Goal: Information Seeking & Learning: Learn about a topic

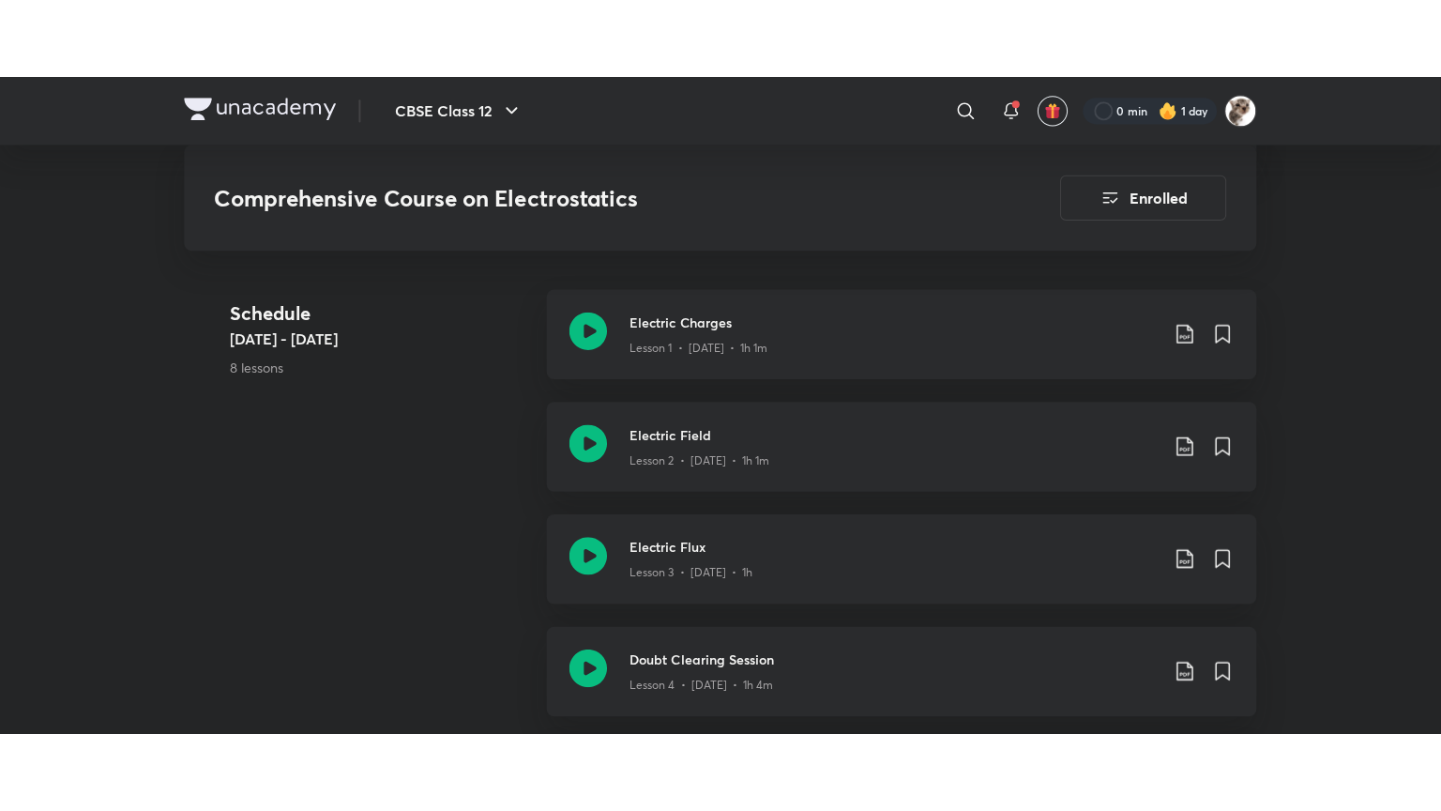
scroll to position [753, 0]
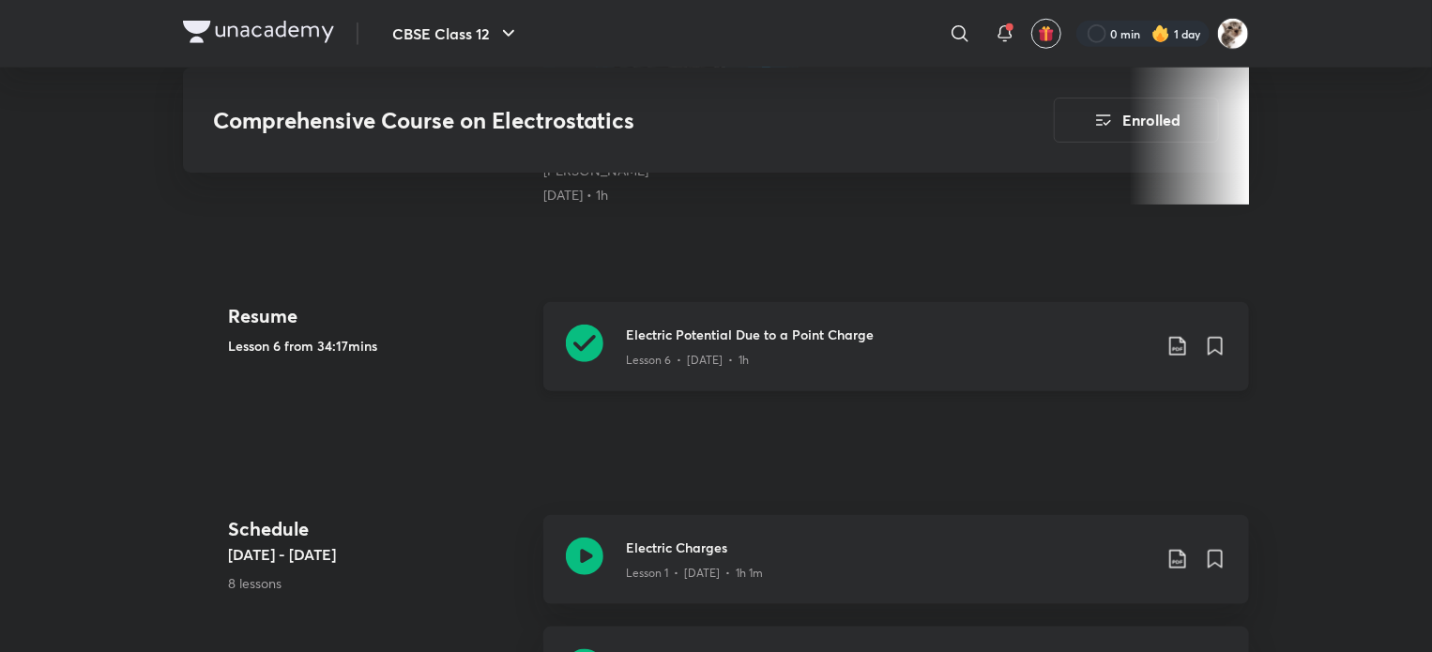
click at [592, 355] on icon at bounding box center [585, 344] width 38 height 38
